Goal: Transaction & Acquisition: Purchase product/service

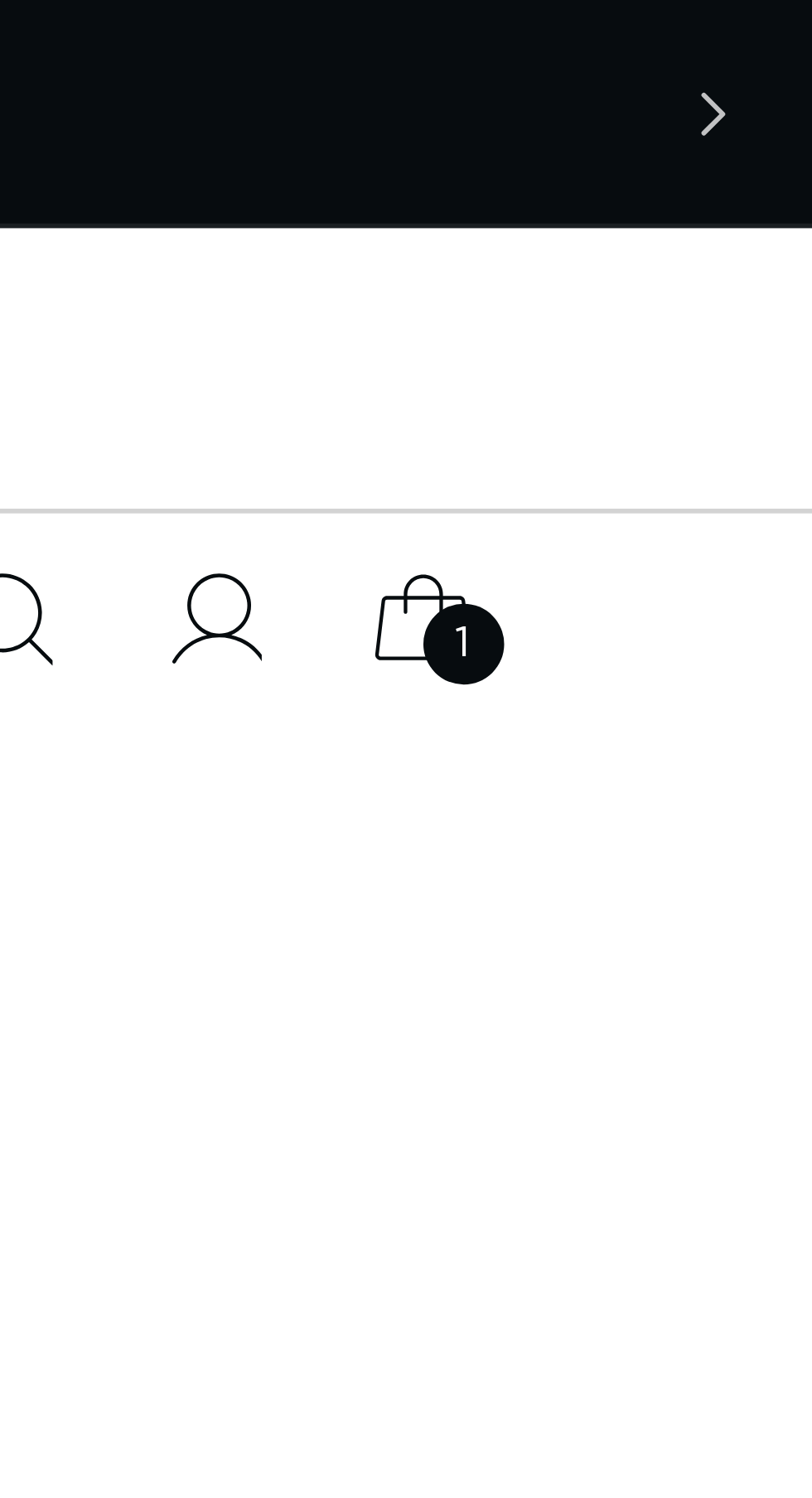
scroll to position [0, 724]
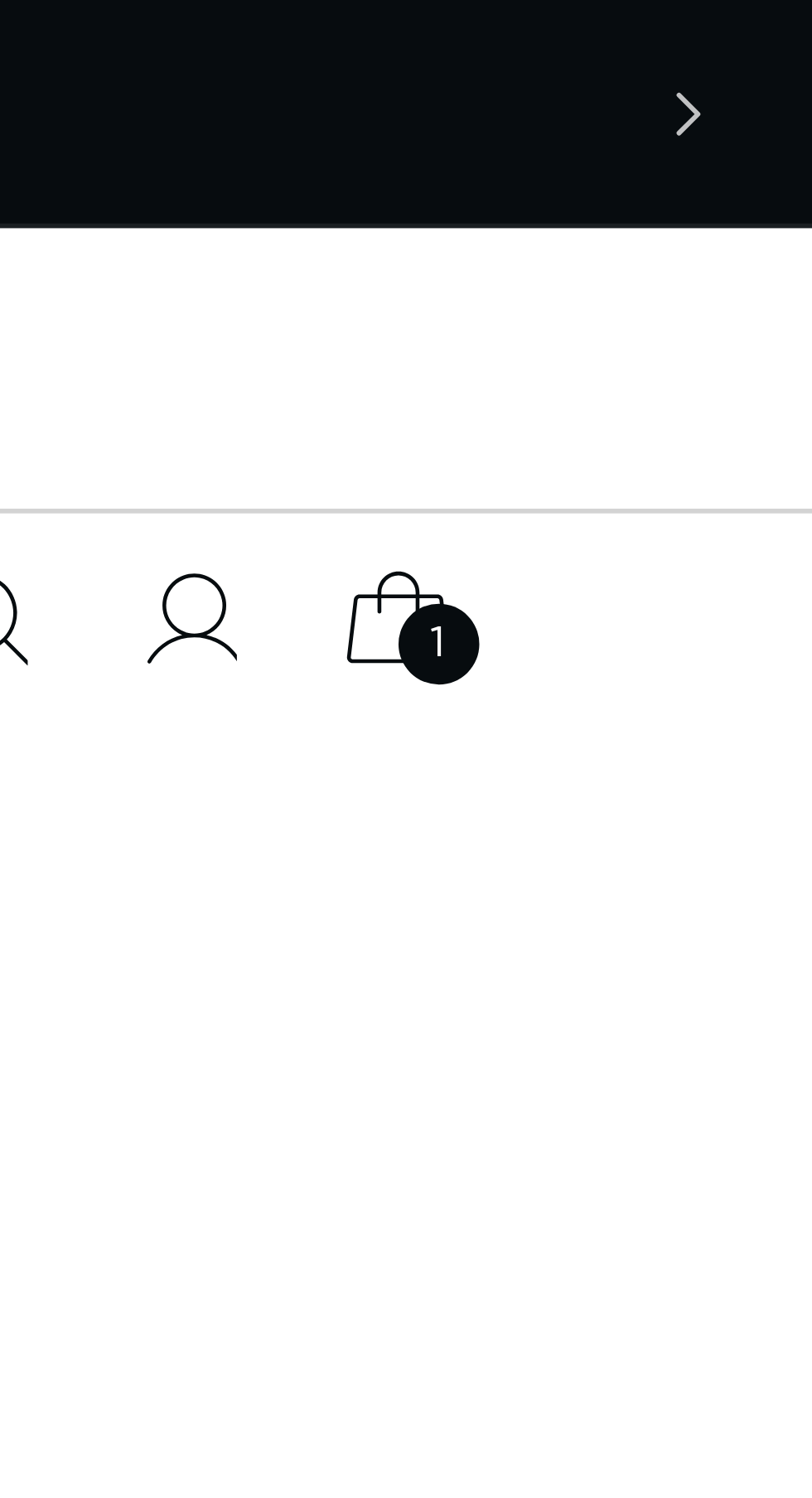
click at [735, 104] on icon at bounding box center [729, 108] width 39 height 39
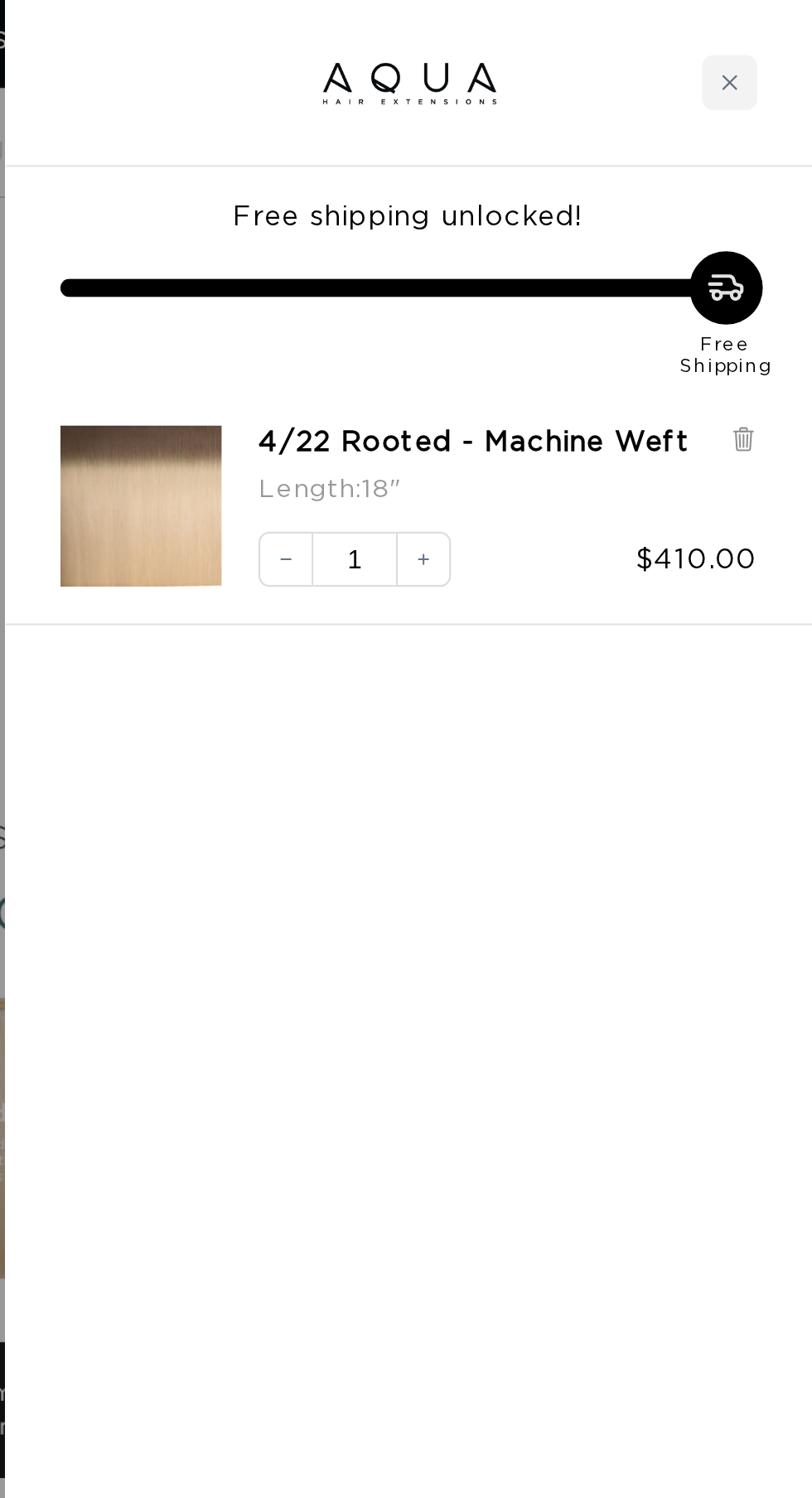
scroll to position [0, 0]
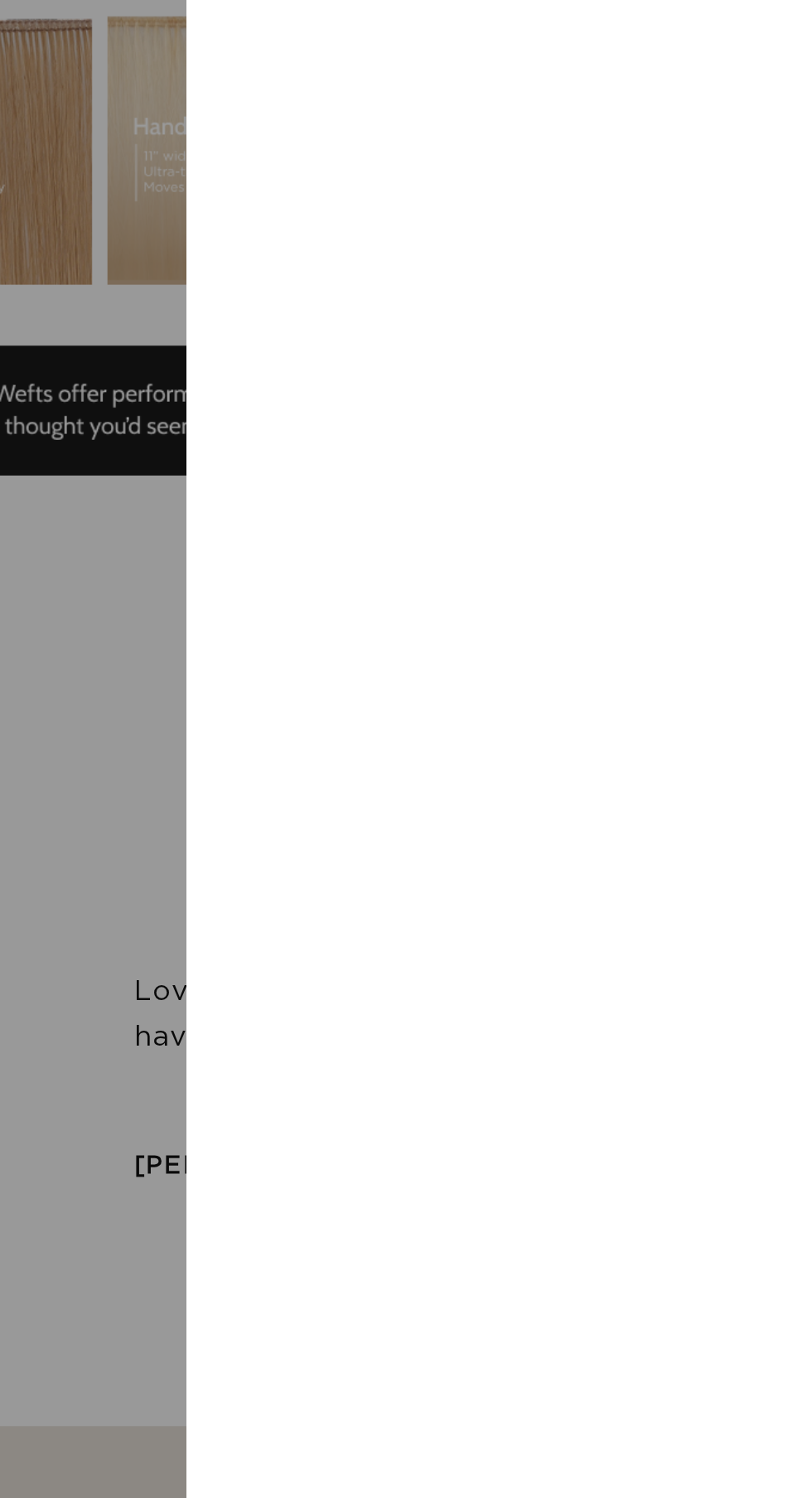
click at [764, 634] on div "Free shipping unlocked! Free Shipping 4/22 Rooted - Machine Weft Length : 18" D…" at bounding box center [629, 701] width 365 height 1251
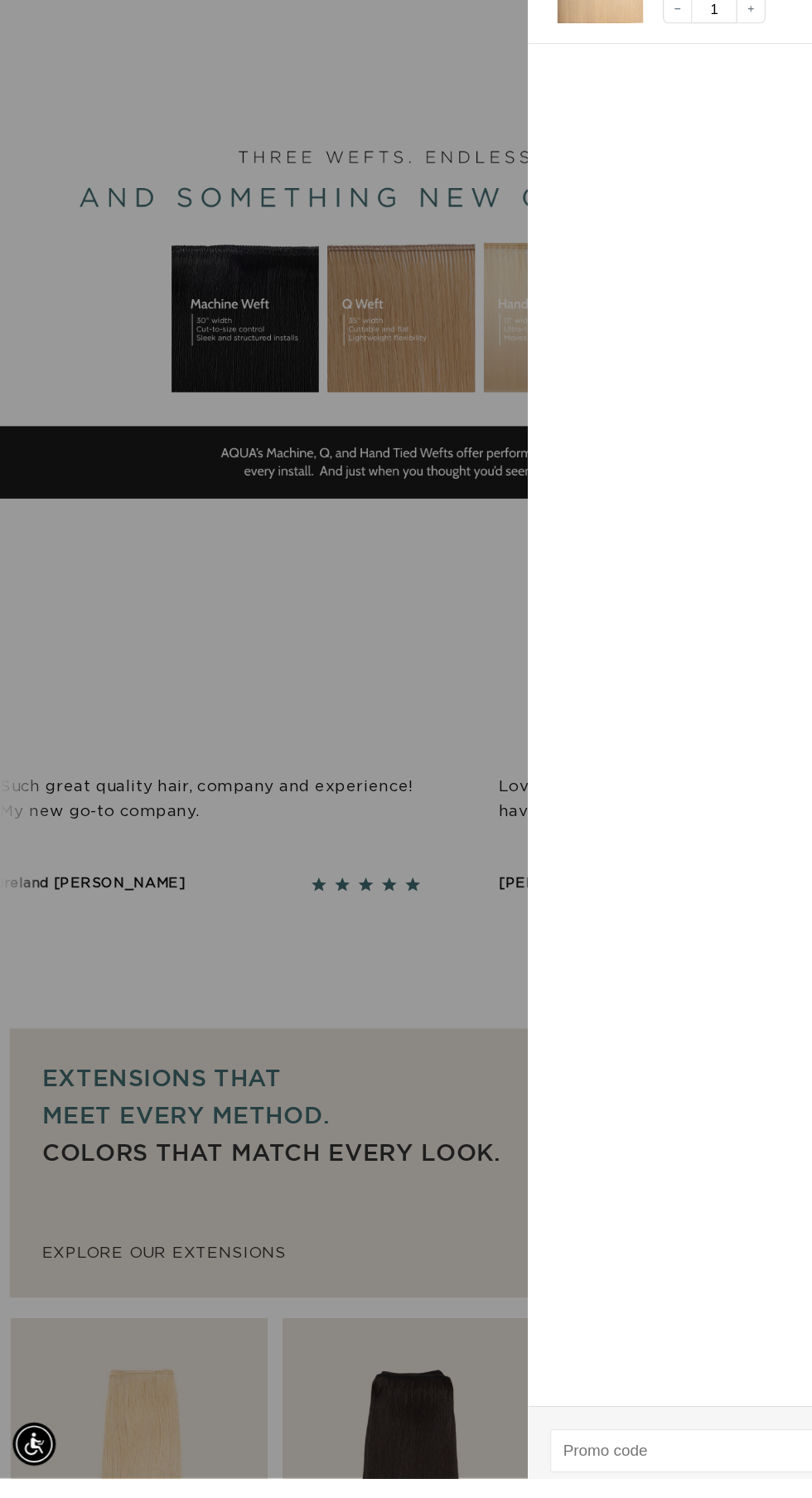
scroll to position [17, 0]
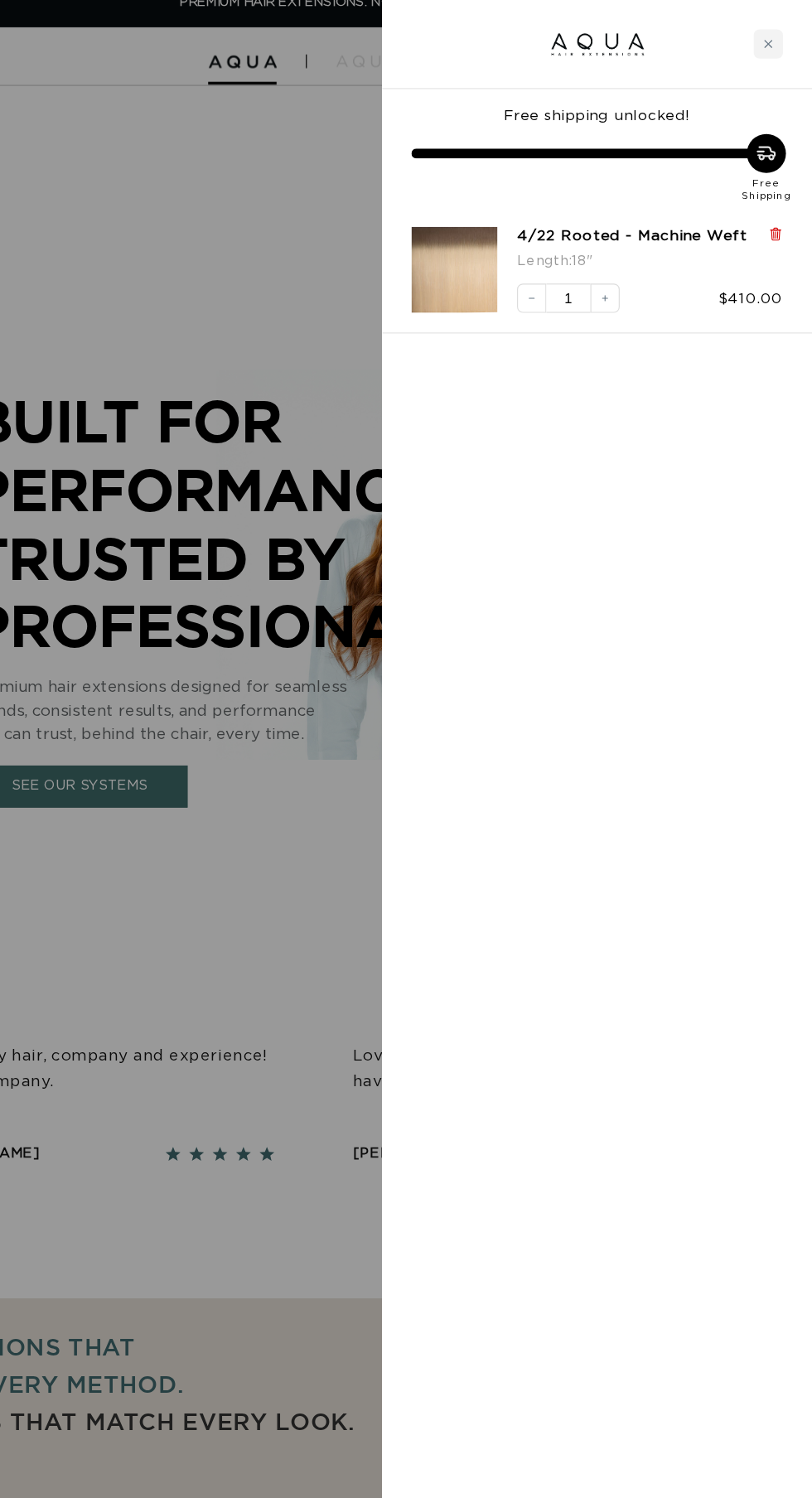
click at [780, 202] on icon at bounding box center [780, 199] width 7 height 8
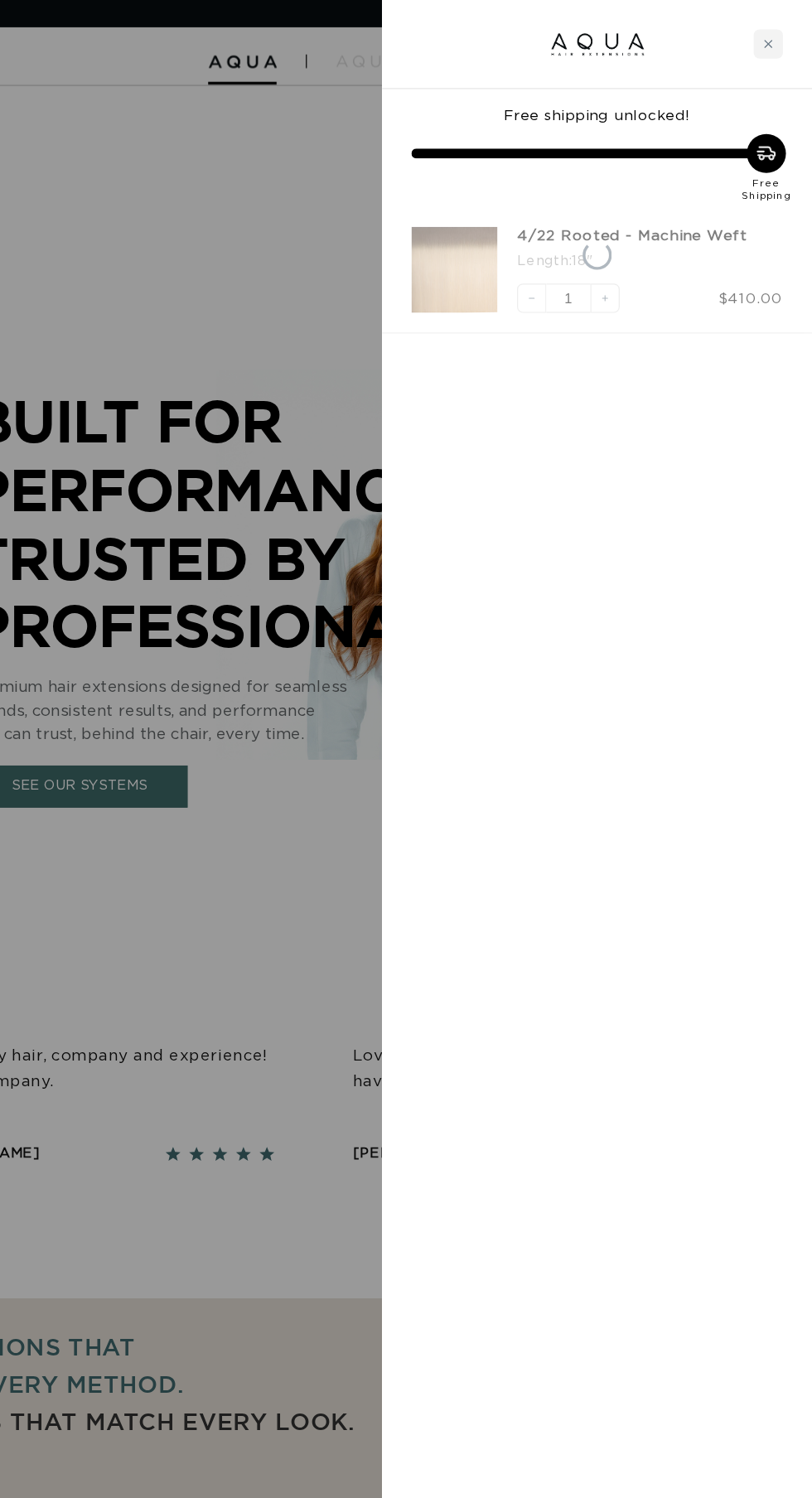
scroll to position [0, 724]
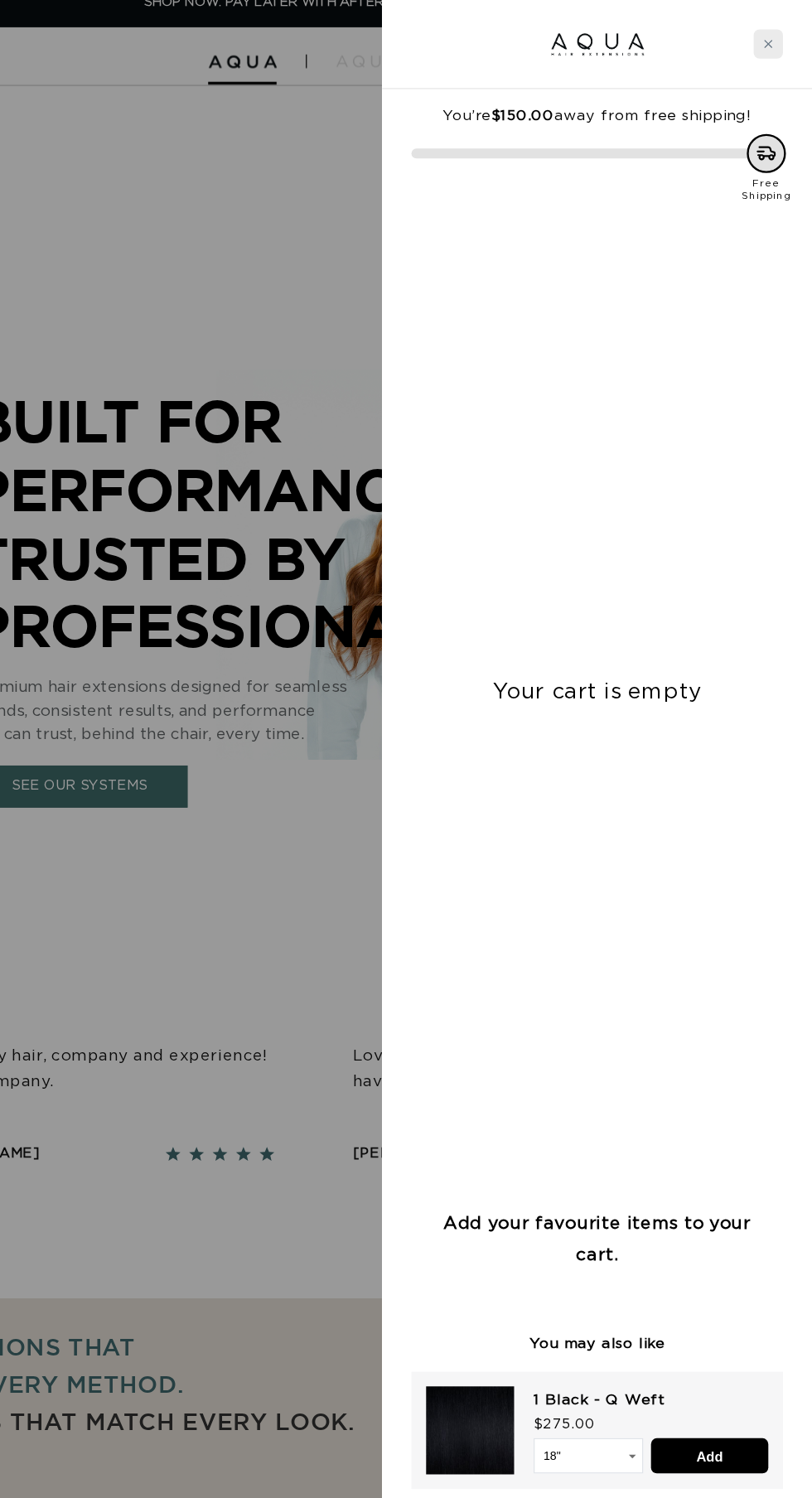
click at [774, 37] on icon "Close cart" at bounding box center [775, 38] width 7 height 7
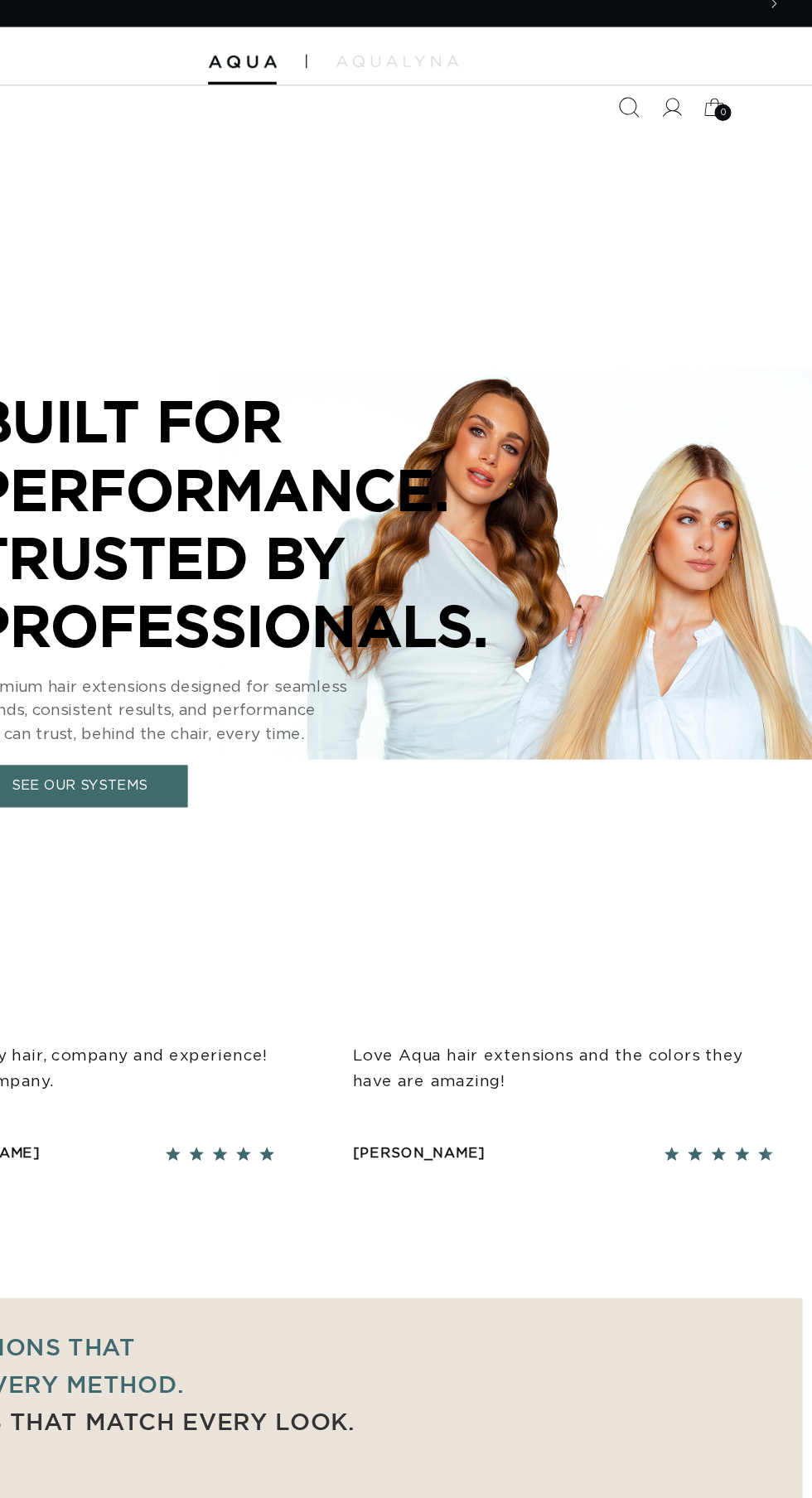
click at [659, 87] on icon "Search" at bounding box center [656, 92] width 18 height 18
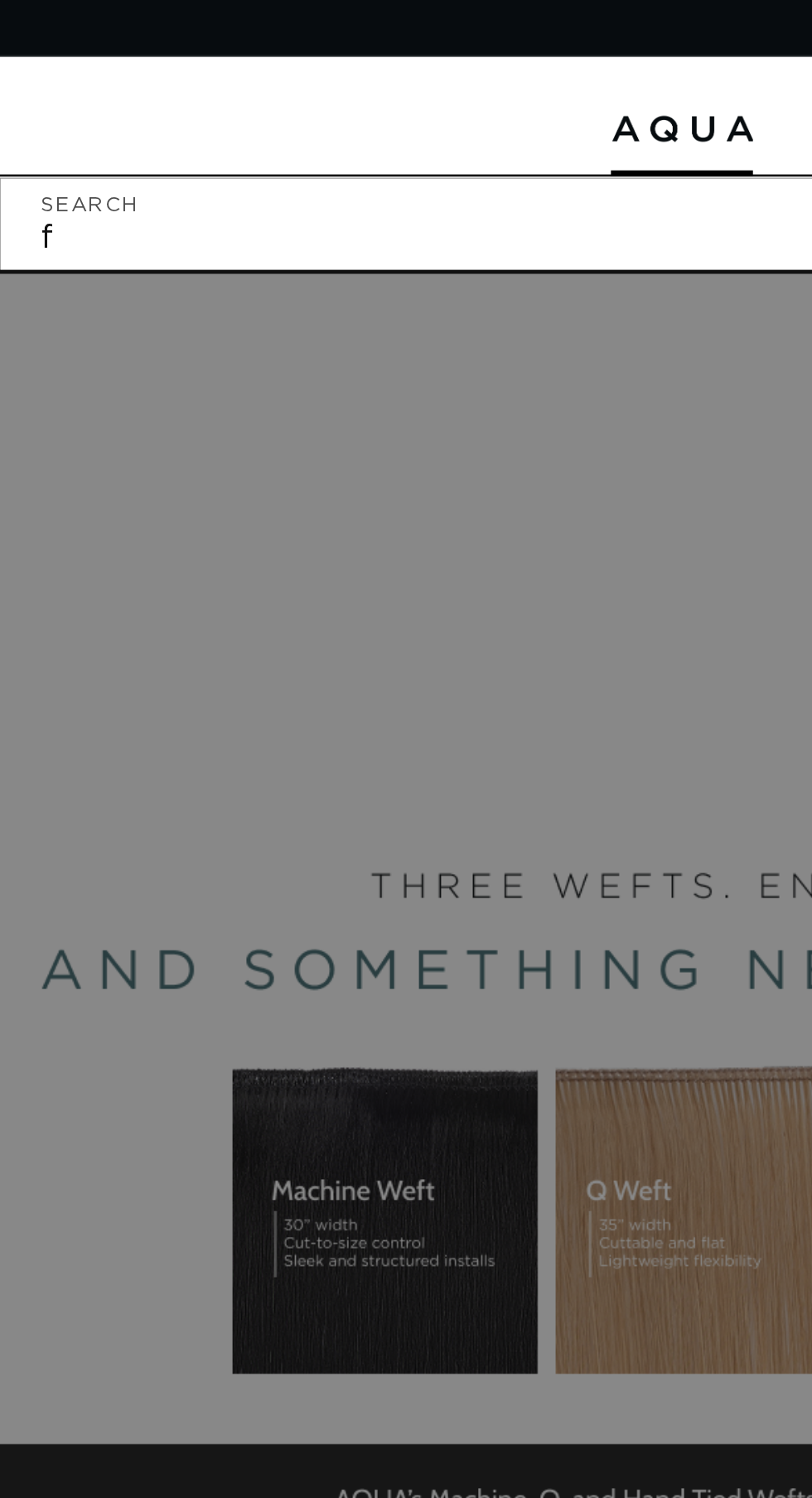
scroll to position [0, 0]
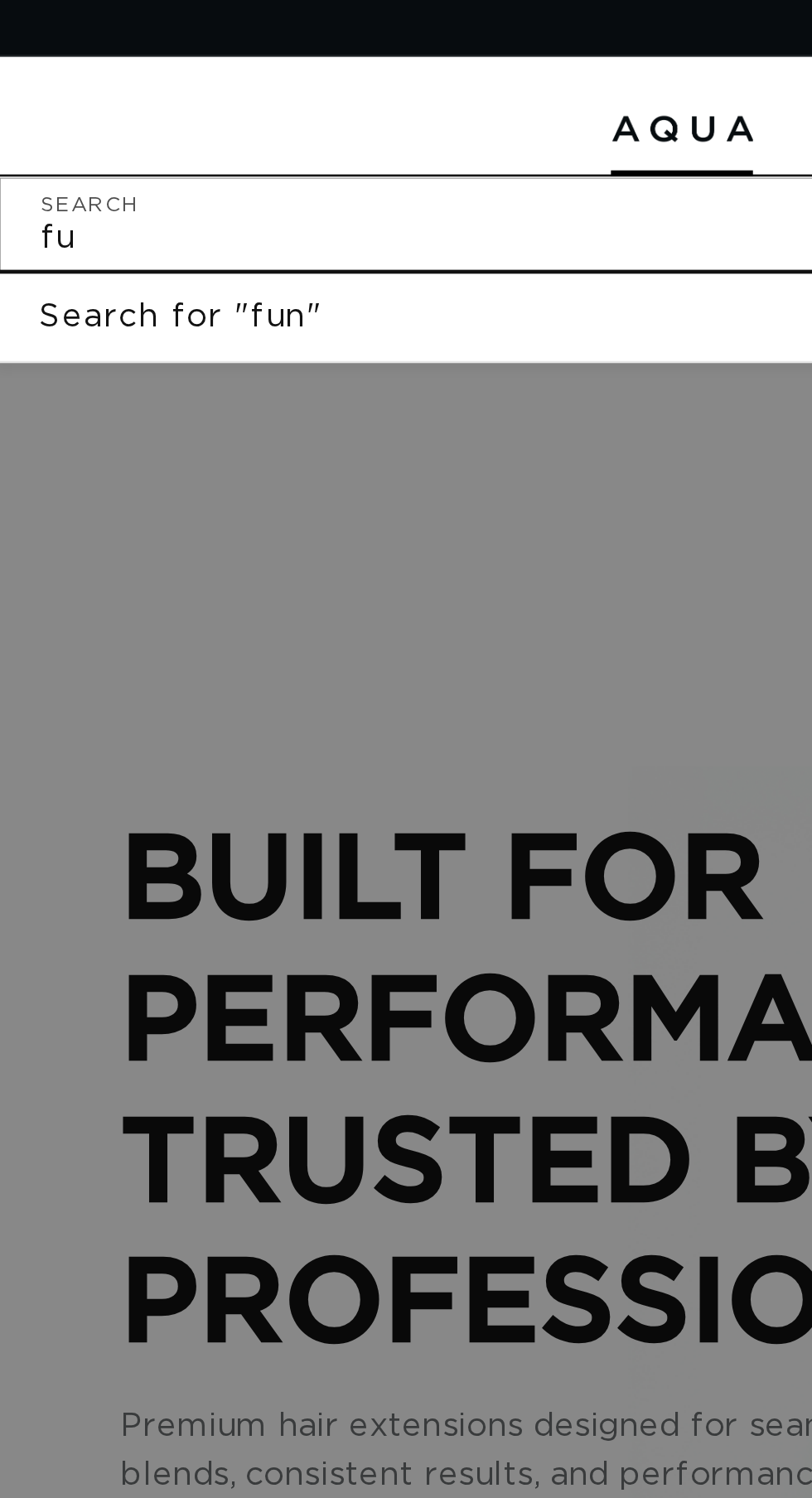
type input "f"
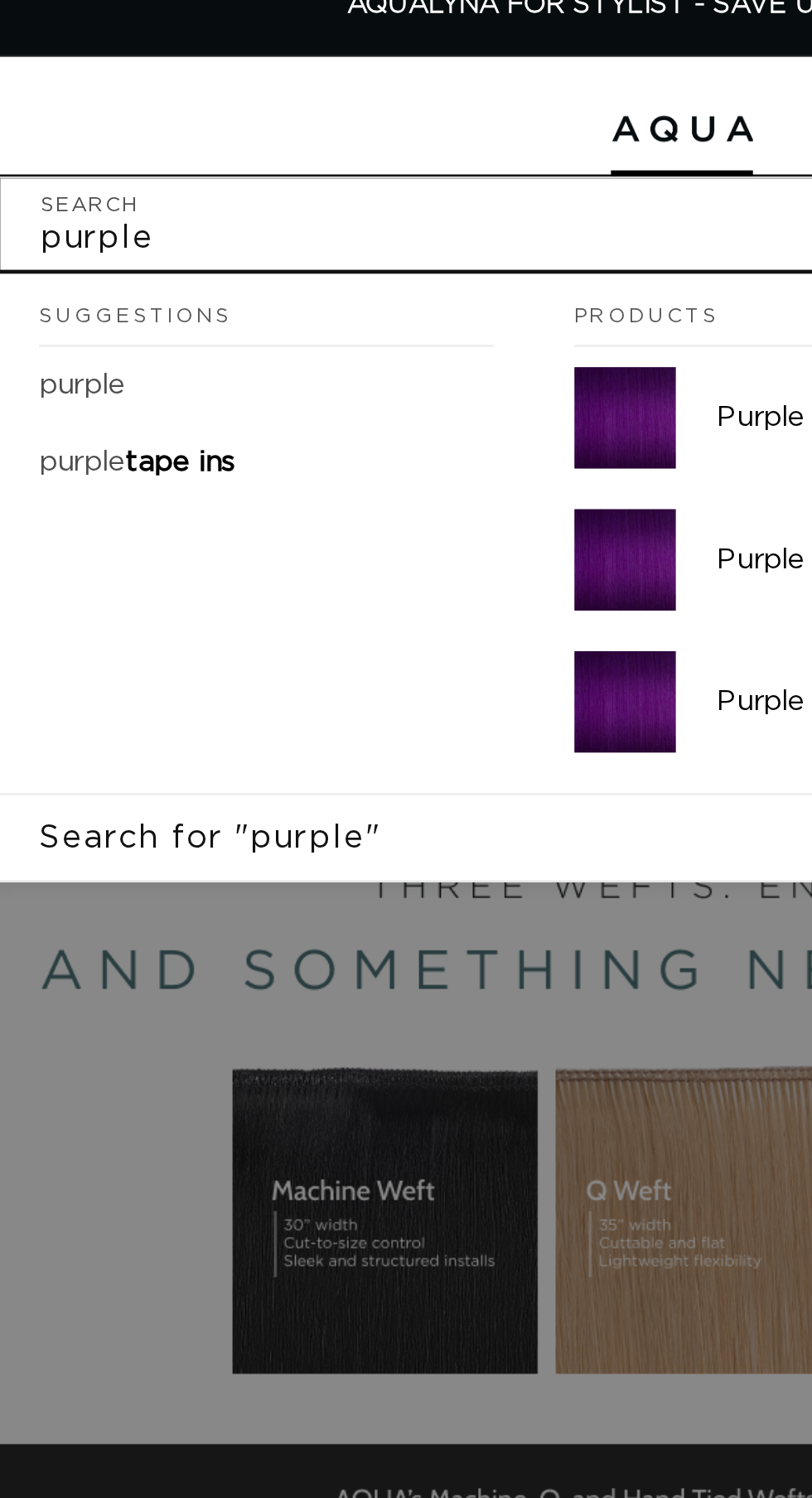
type input "purple"
click at [725, 73] on button "Search" at bounding box center [744, 91] width 37 height 37
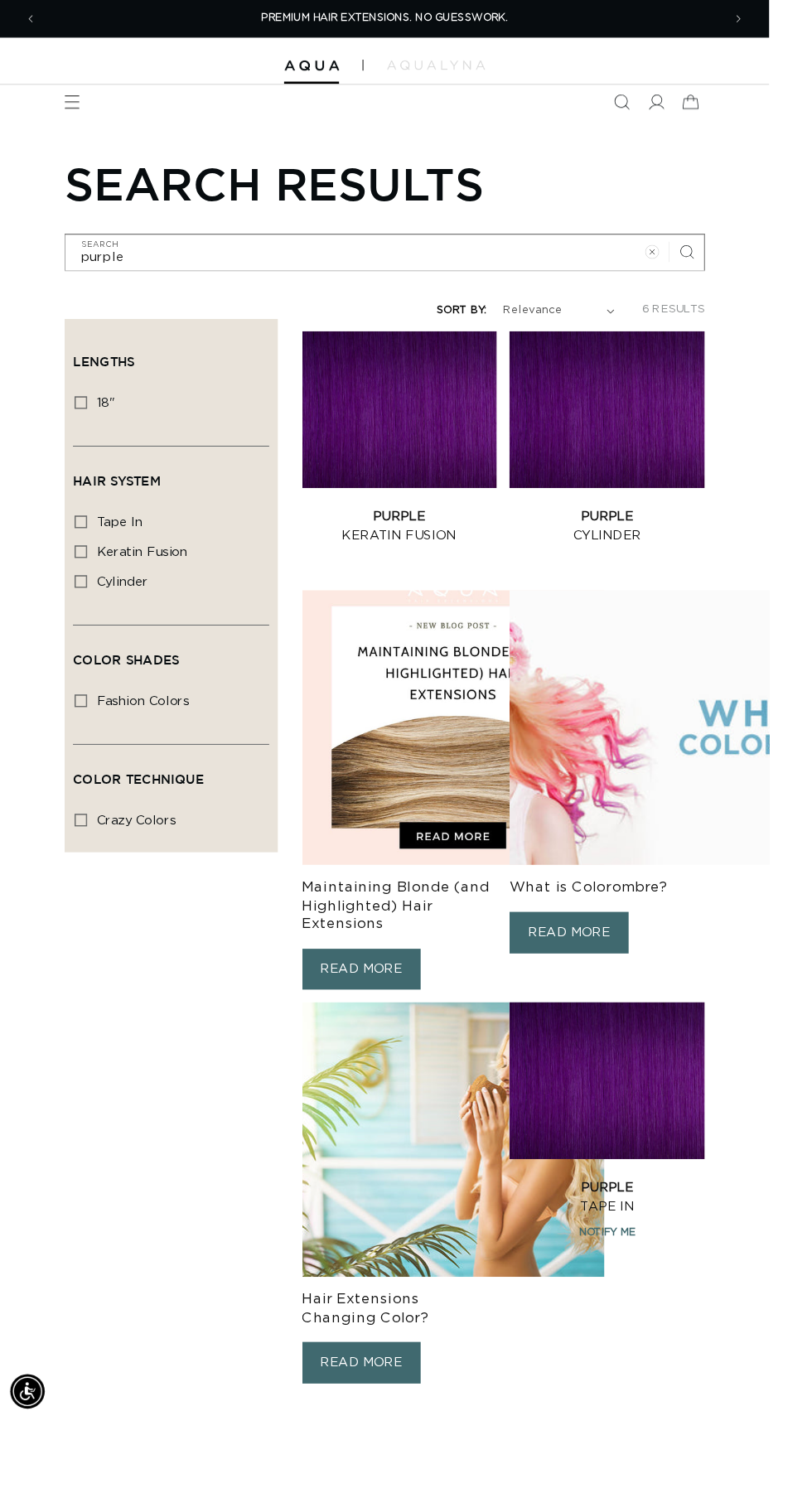
click at [662, 536] on link "Purple Cylinder" at bounding box center [641, 555] width 206 height 39
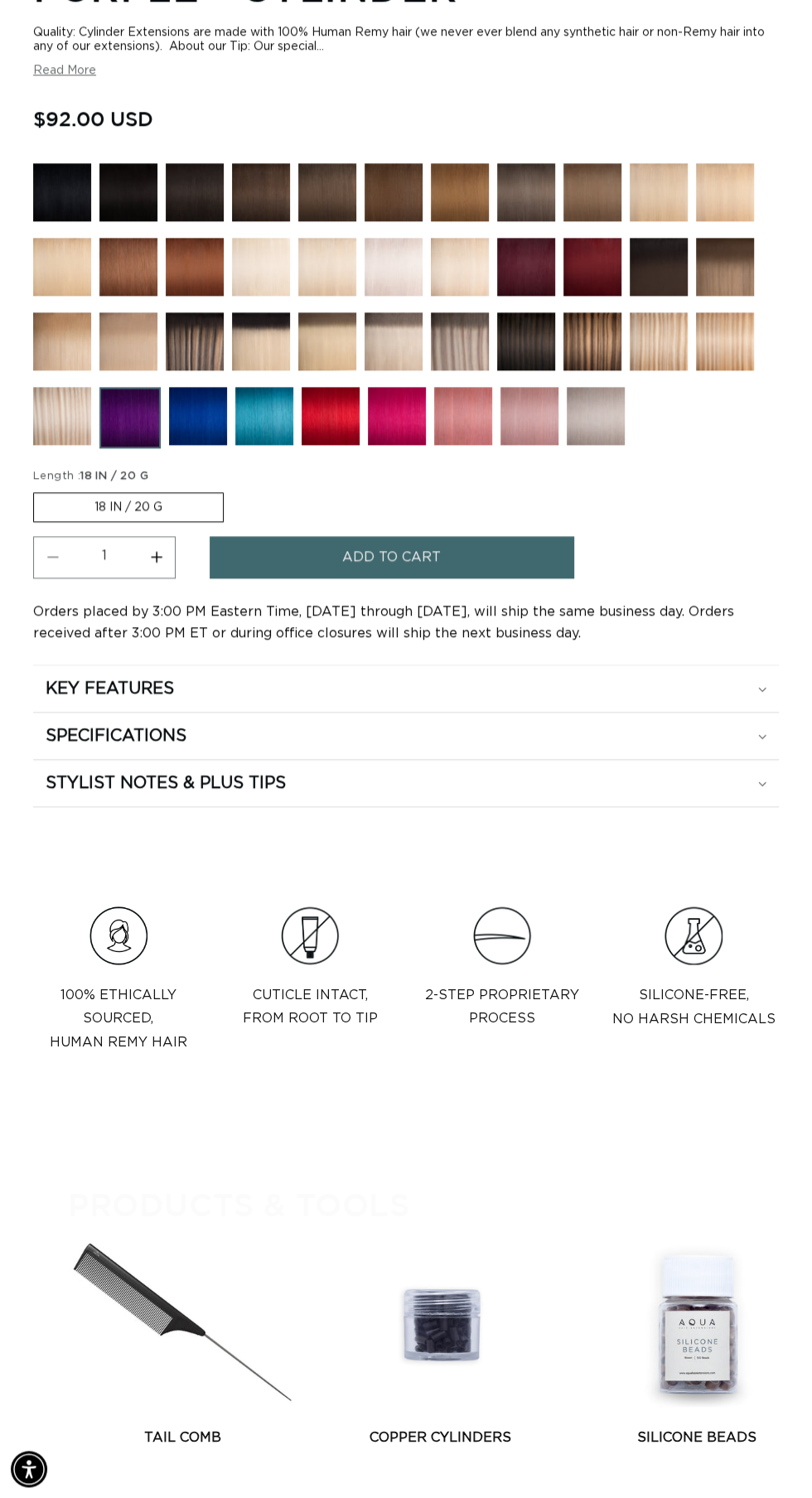
scroll to position [0, 724]
click at [429, 578] on span "Add to cart" at bounding box center [391, 557] width 99 height 42
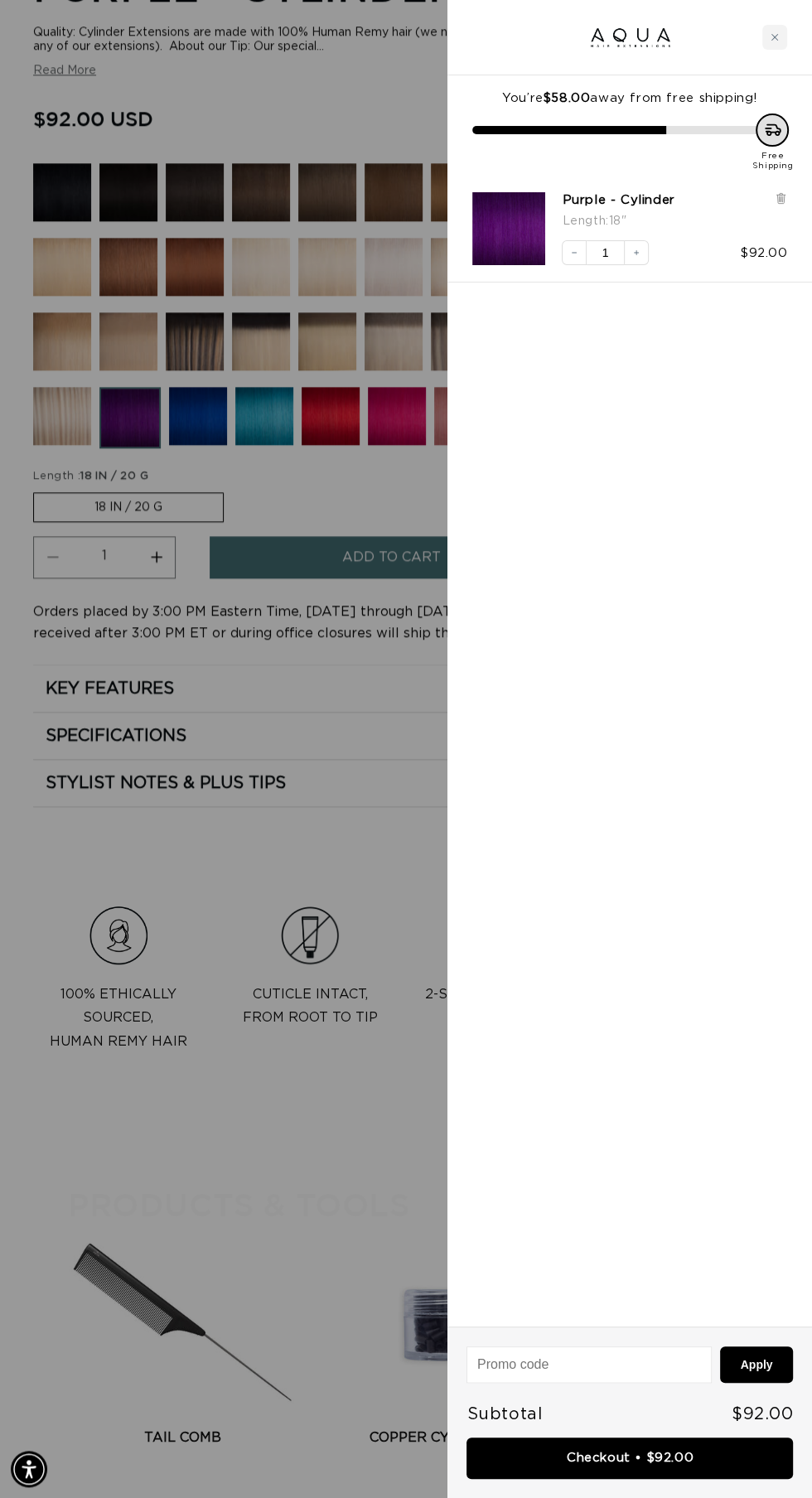
scroll to position [0, 1447]
click at [211, 1096] on div at bounding box center [406, 749] width 812 height 1498
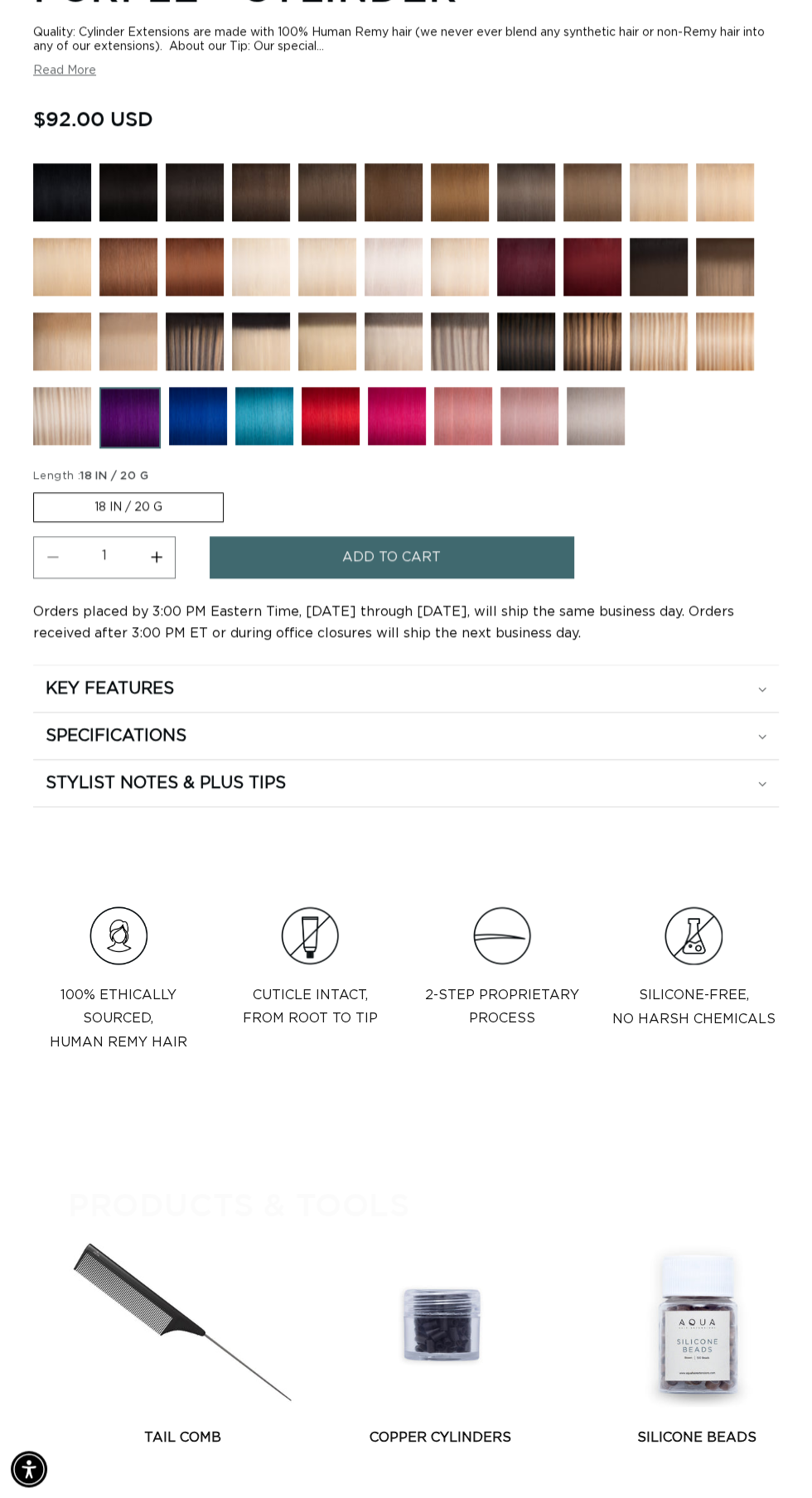
click at [257, 444] on img at bounding box center [264, 416] width 58 height 58
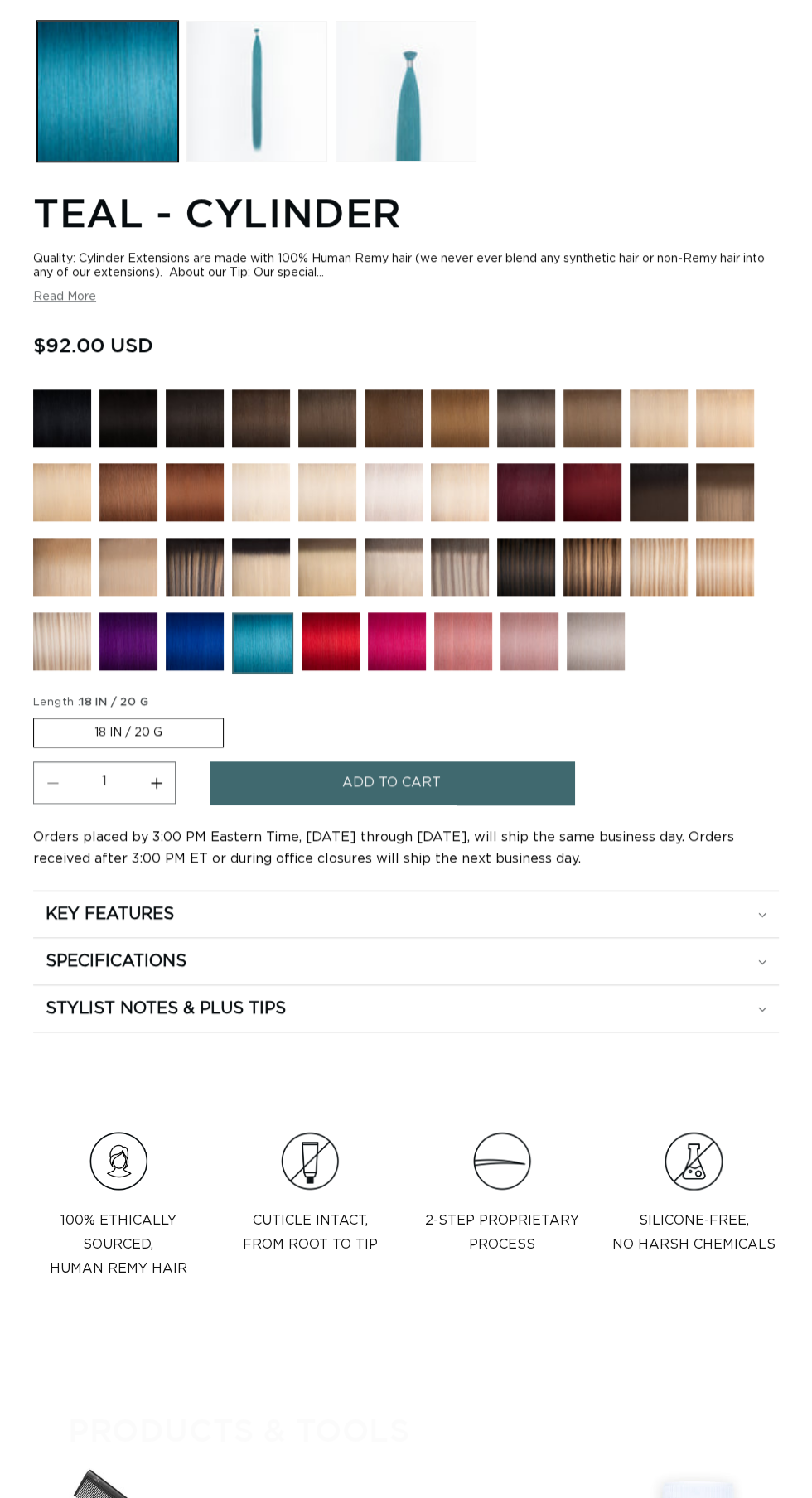
scroll to position [984, 0]
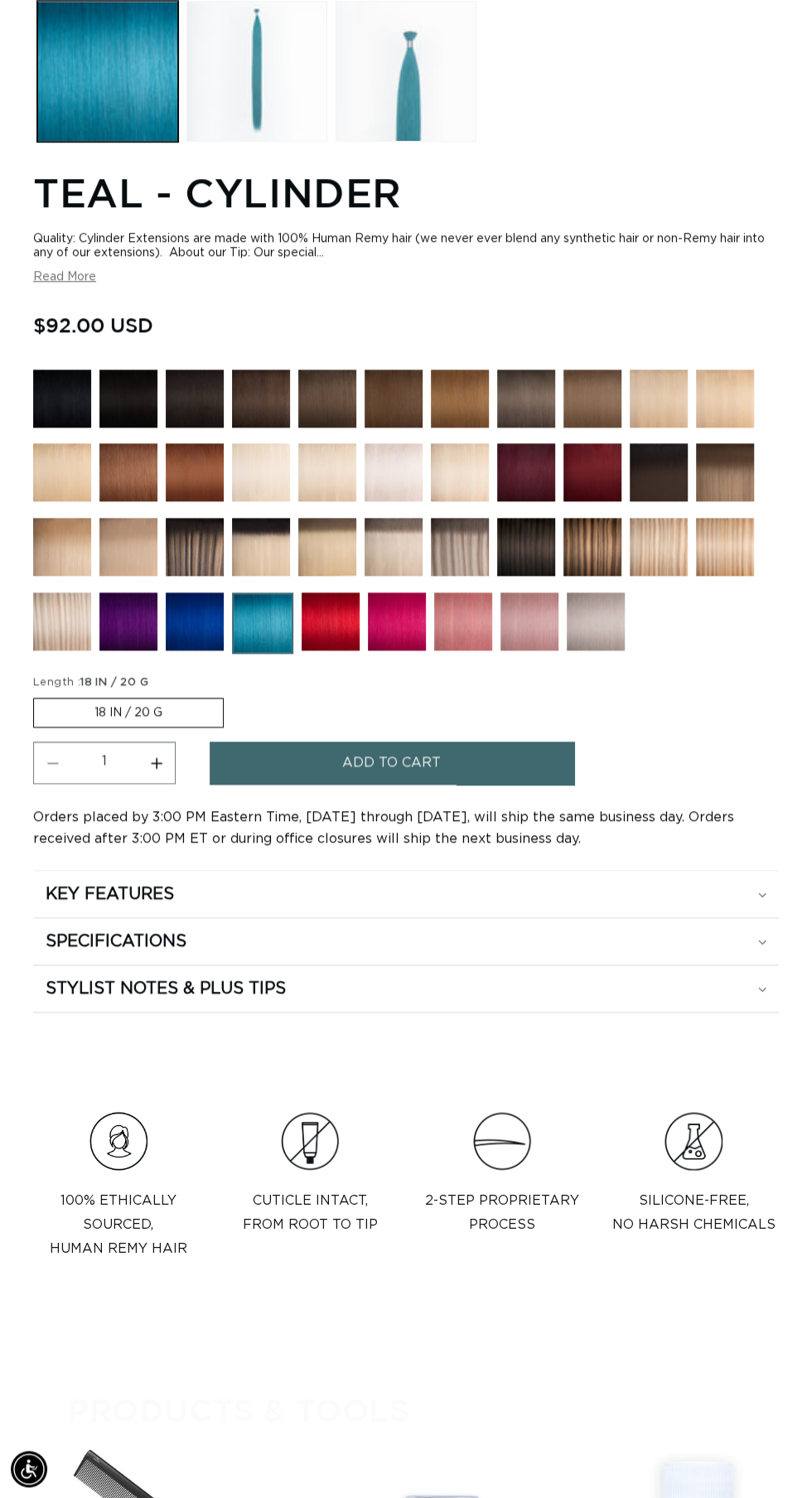
click at [192, 650] on img at bounding box center [194, 621] width 58 height 58
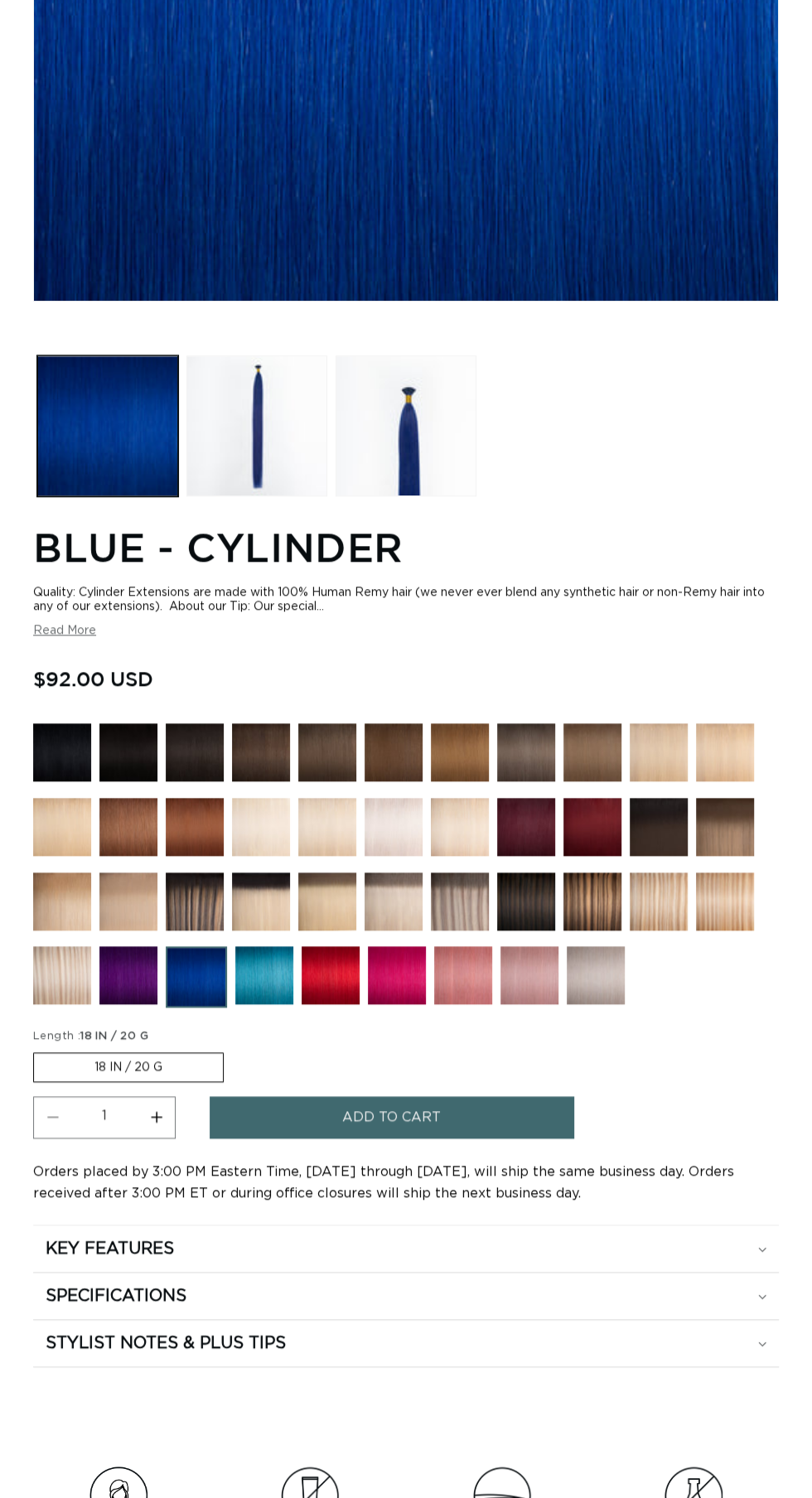
scroll to position [1231, 0]
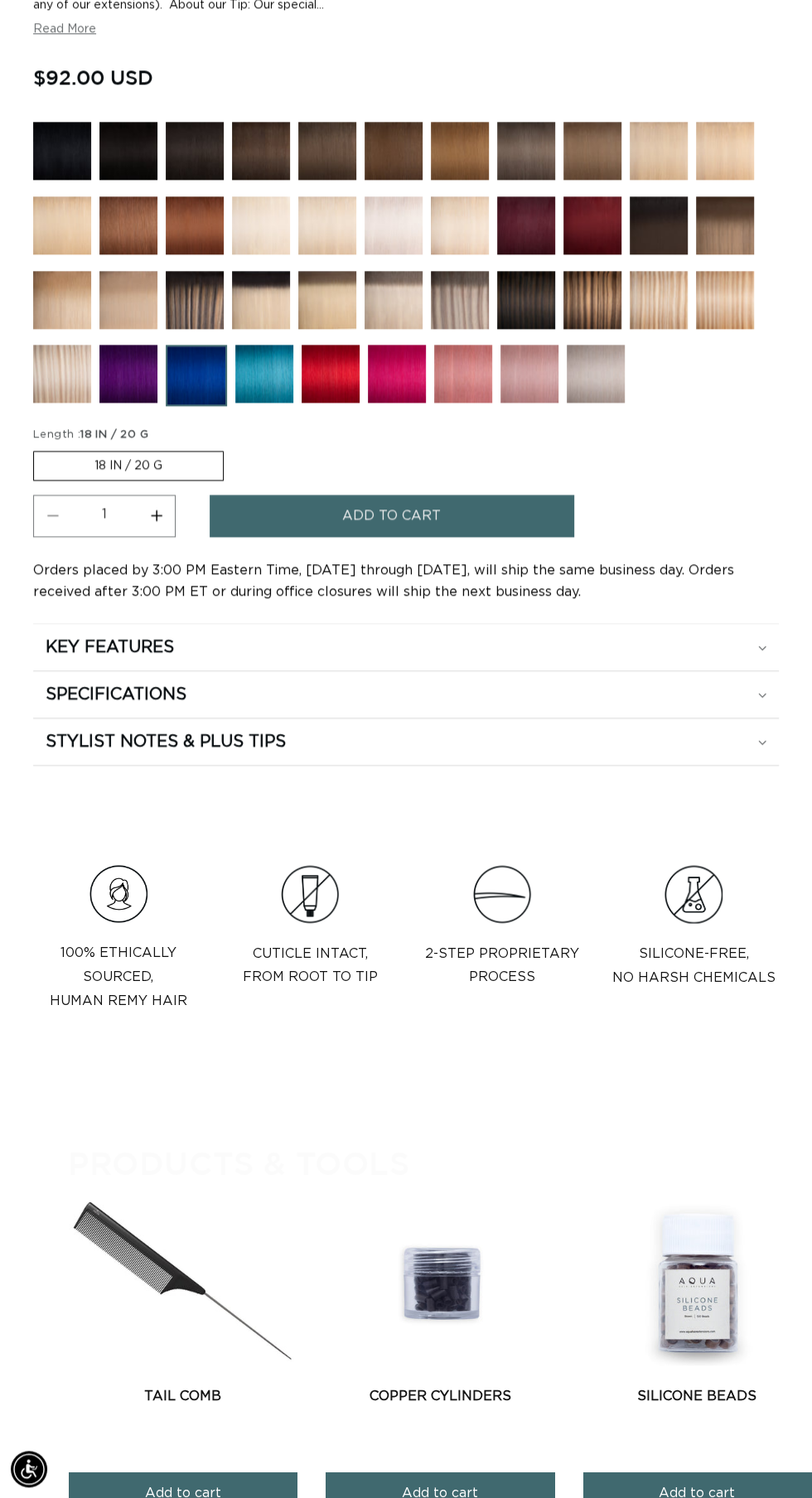
click at [494, 537] on button "Add to cart" at bounding box center [392, 515] width 365 height 42
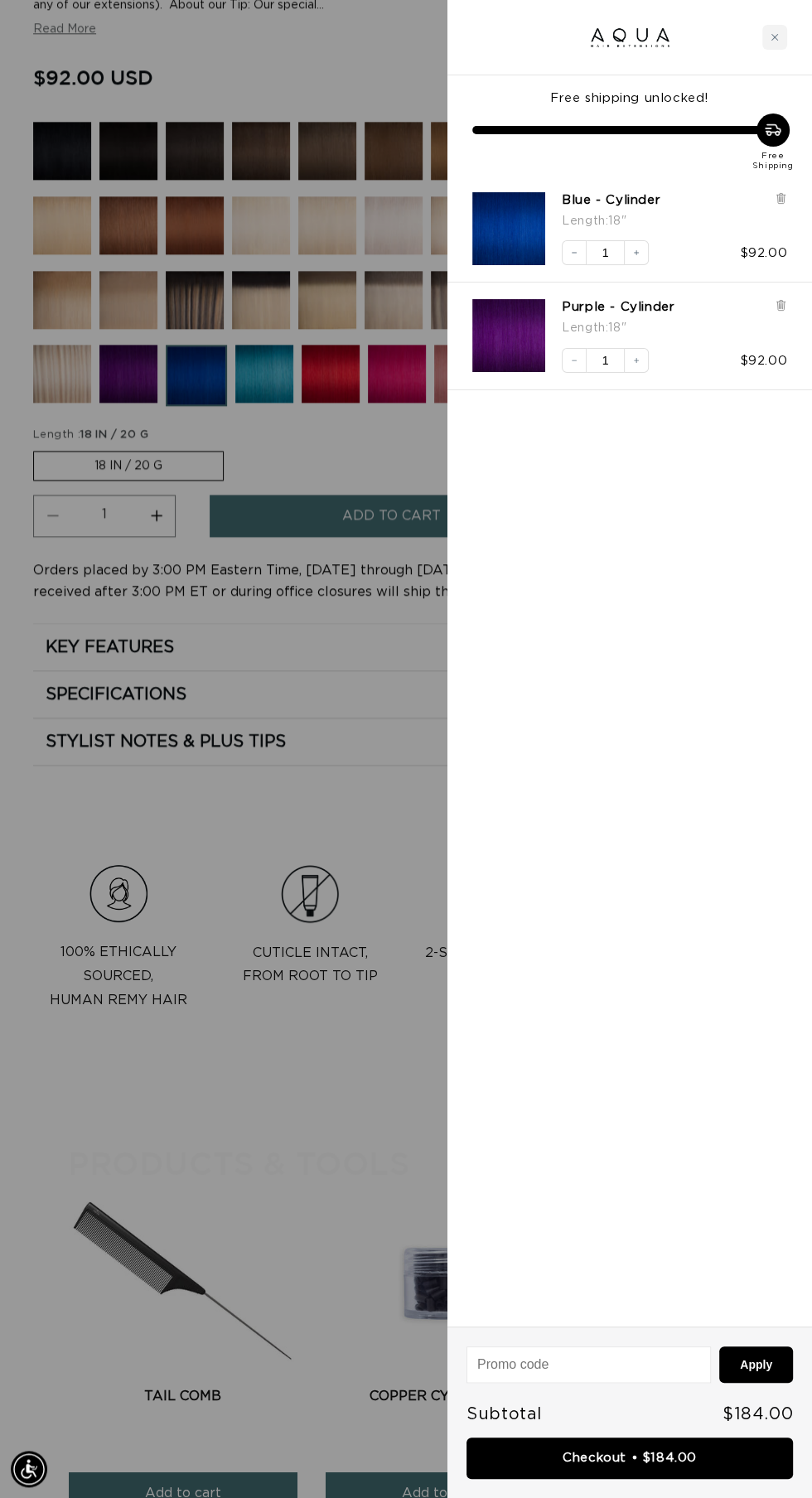
scroll to position [0, 724]
click at [640, 999] on div "Free shipping unlocked! Free Shipping Blue - Cylinder Length : 18" Decrease qua…" at bounding box center [629, 701] width 365 height 1251
click at [644, 1439] on link "Checkout • $184.00" at bounding box center [629, 1459] width 326 height 42
